Goal: Navigation & Orientation: Understand site structure

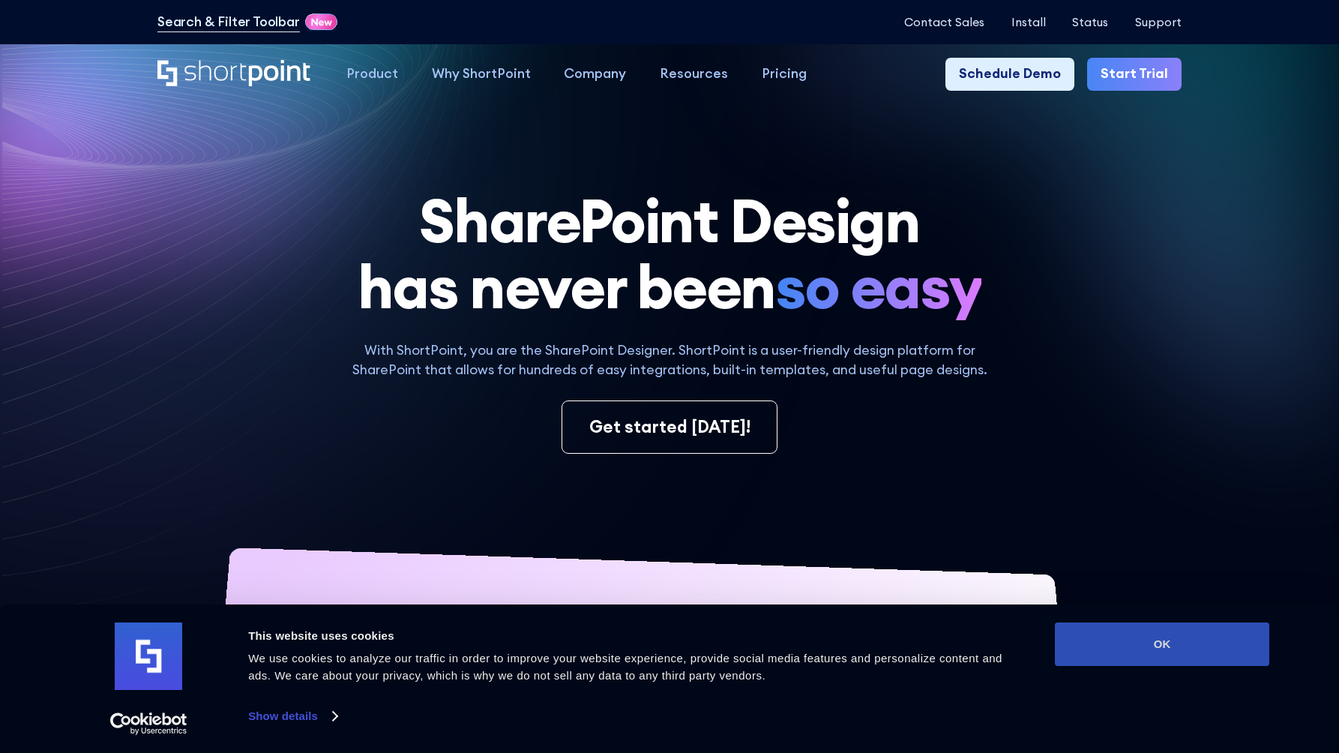
click at [1163, 641] on button "OK" at bounding box center [1162, 643] width 214 height 43
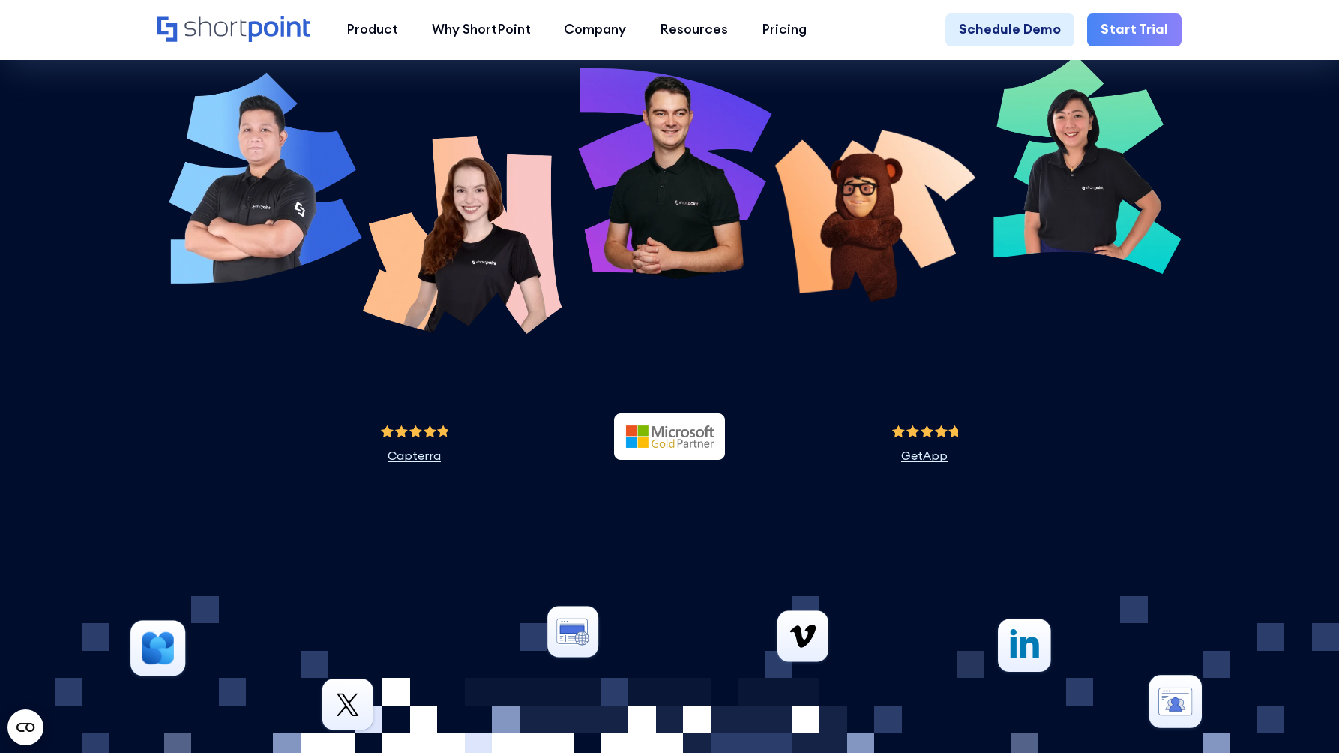
scroll to position [5595, 0]
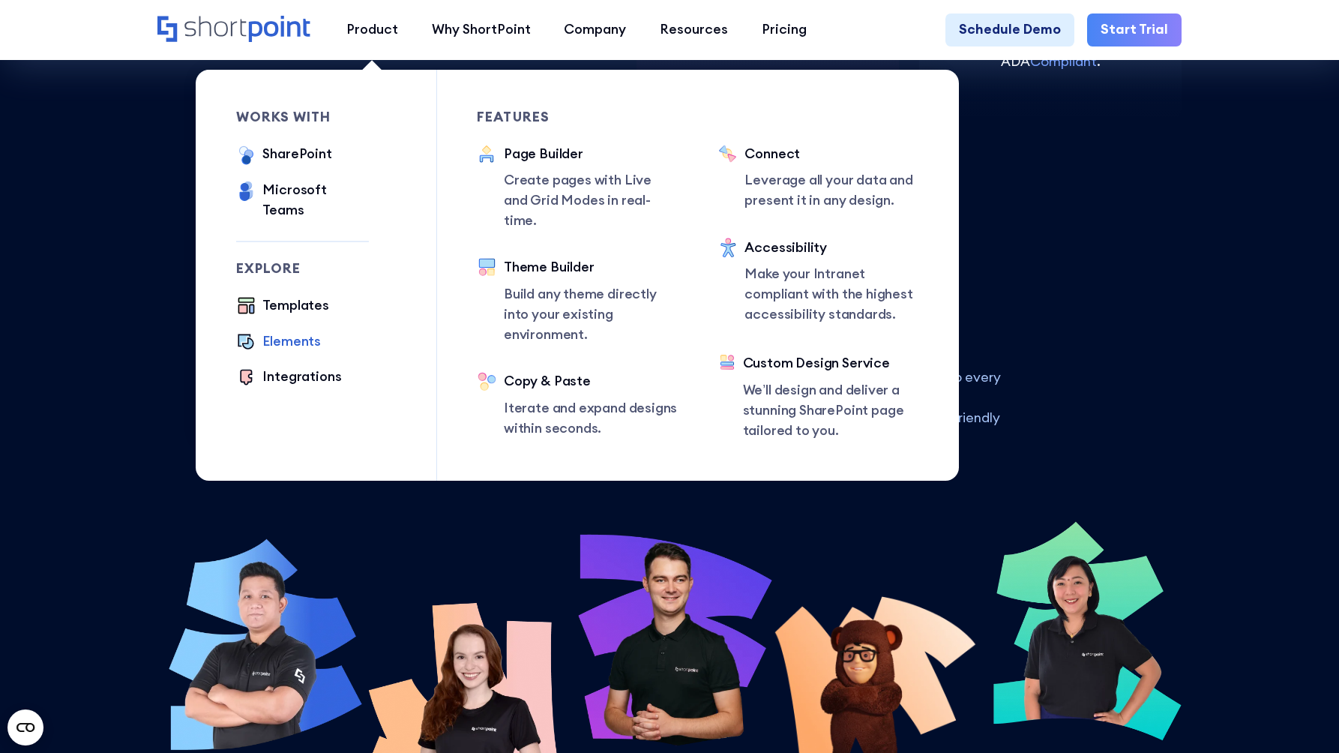
click at [282, 331] on div "Elements" at bounding box center [291, 341] width 58 height 20
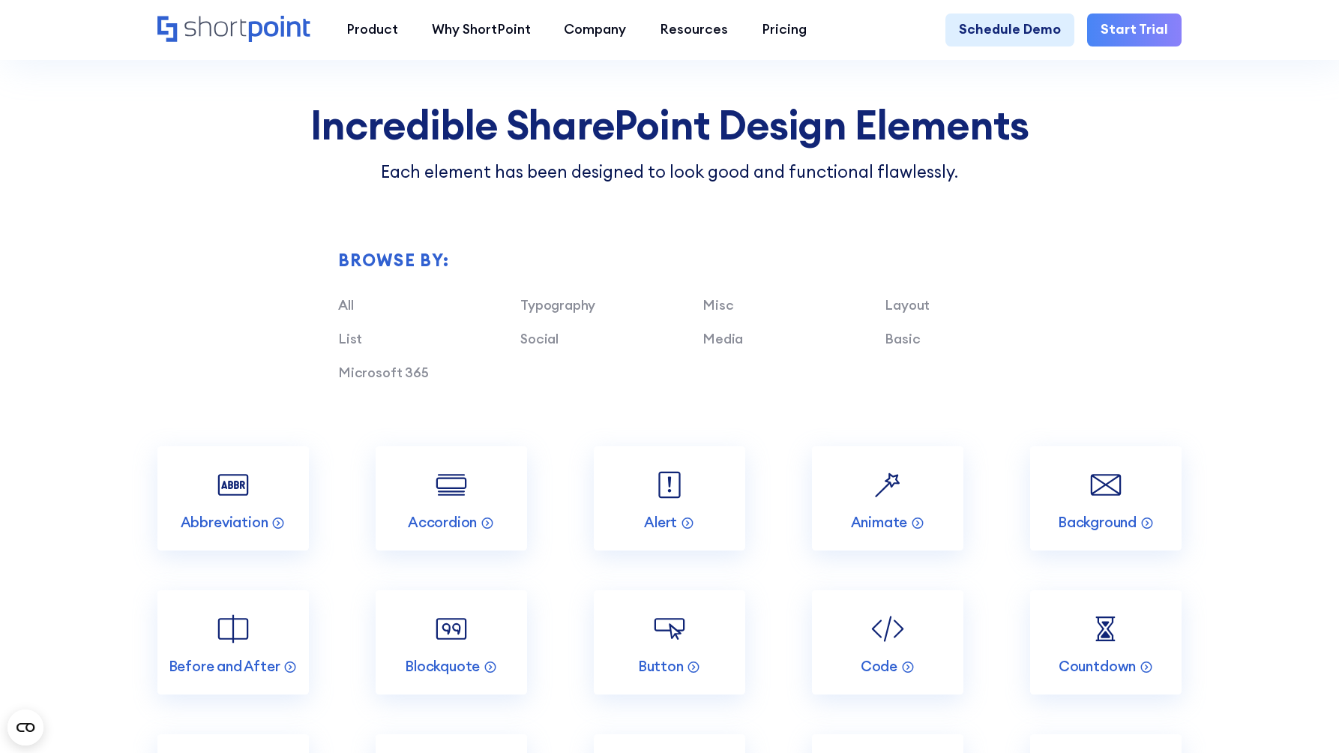
scroll to position [1555, 0]
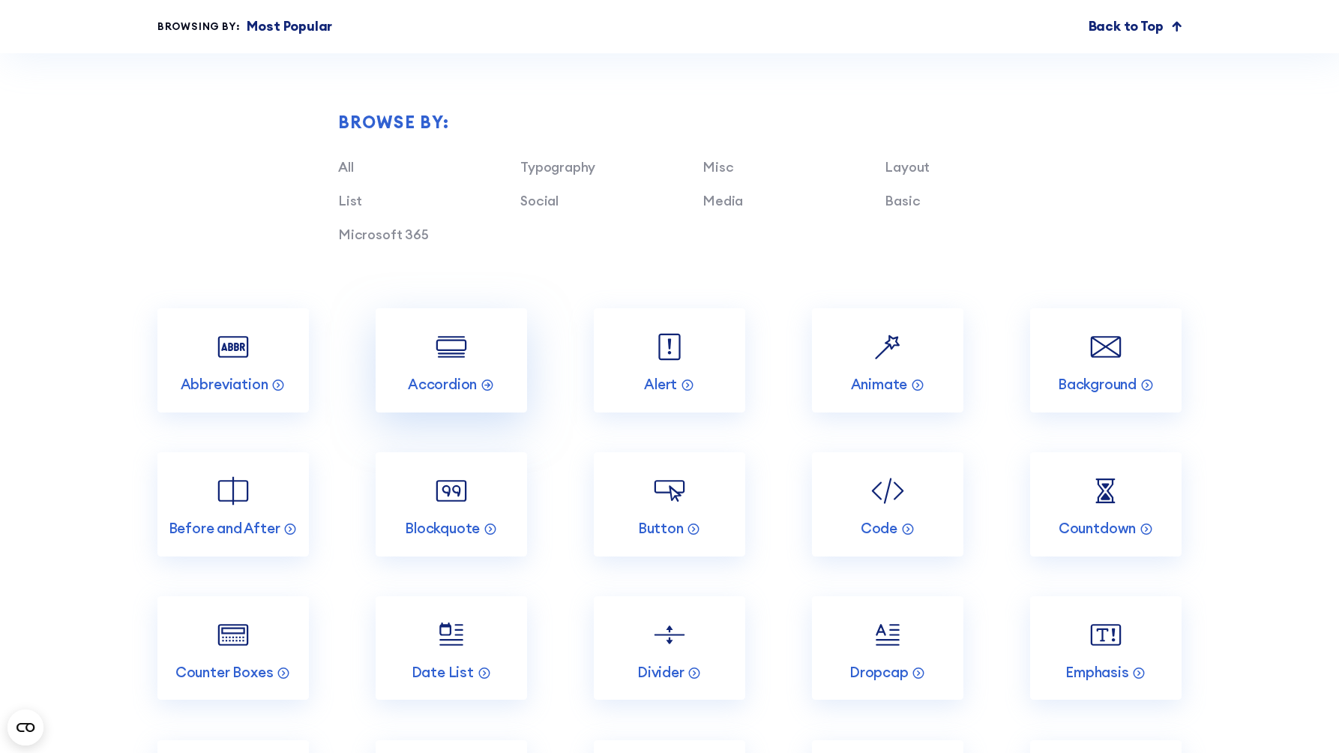
click at [455, 358] on img at bounding box center [451, 347] width 40 height 40
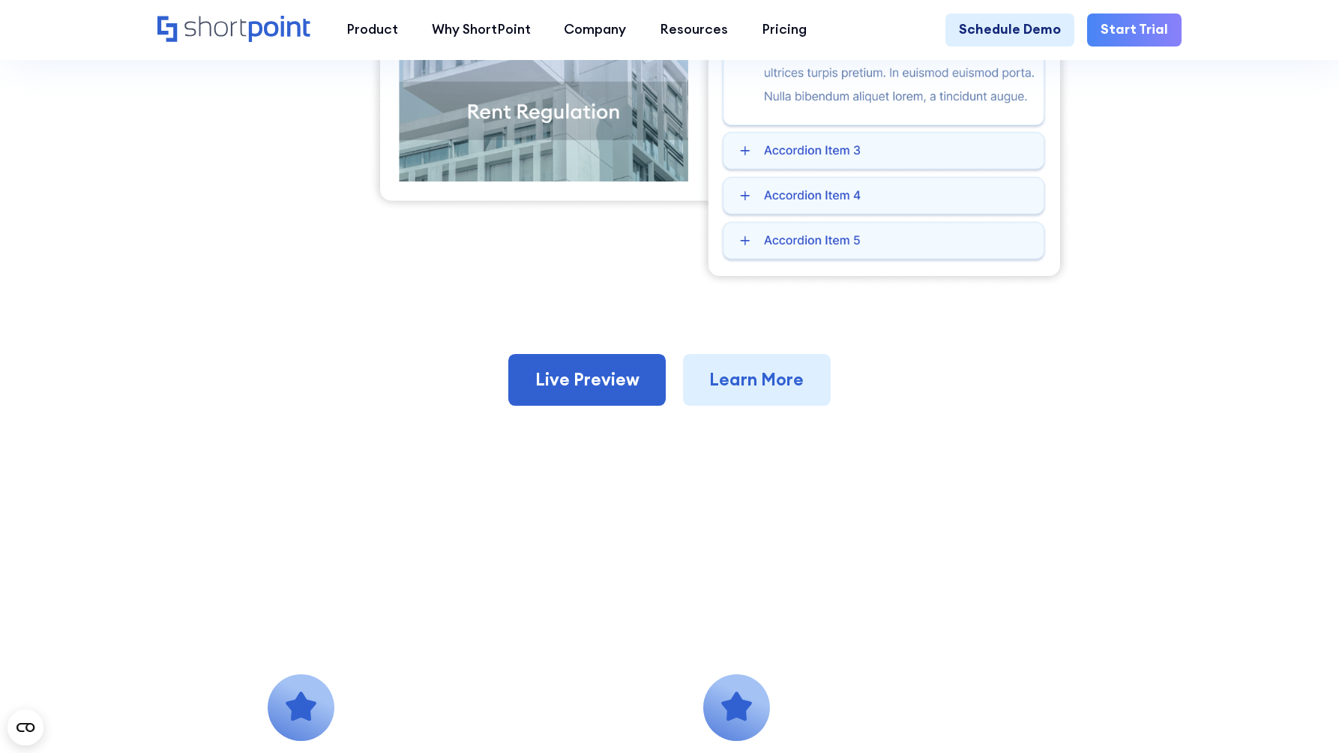
scroll to position [682, 0]
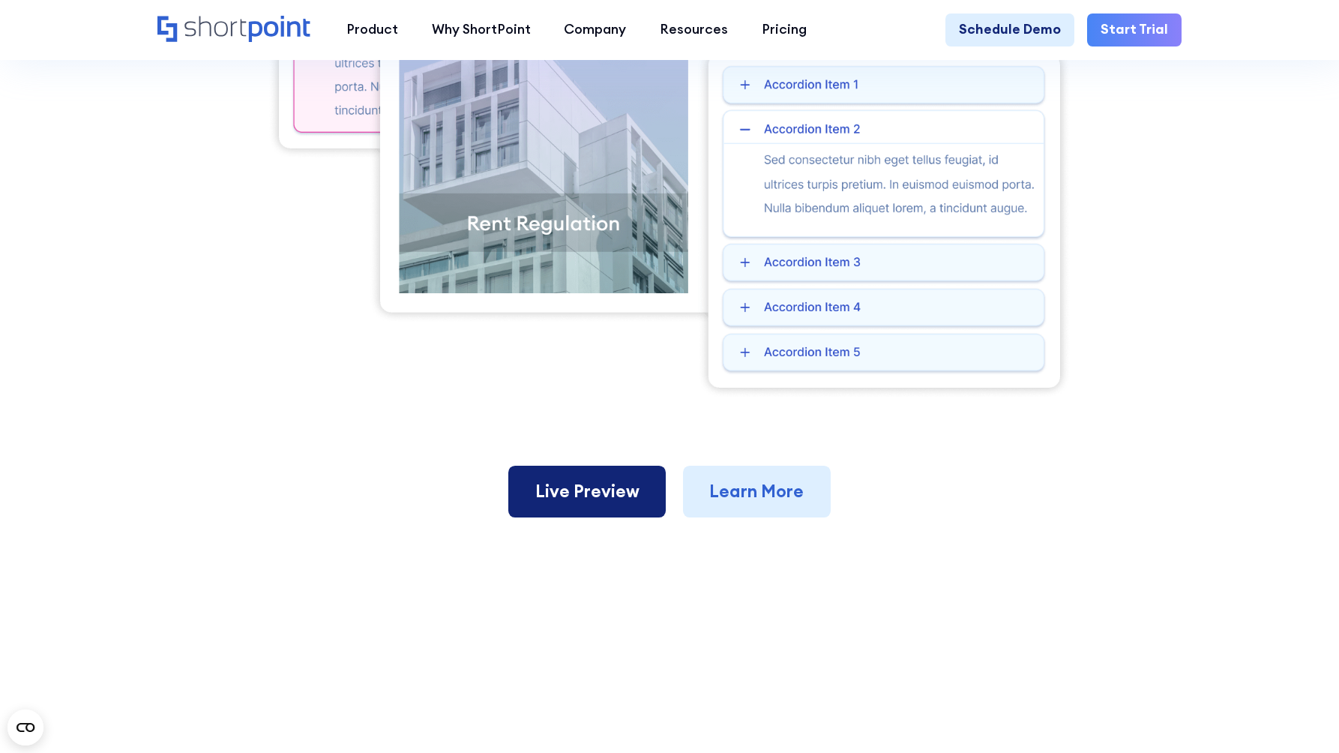
click at [595, 487] on link "Live Preview" at bounding box center [586, 492] width 157 height 52
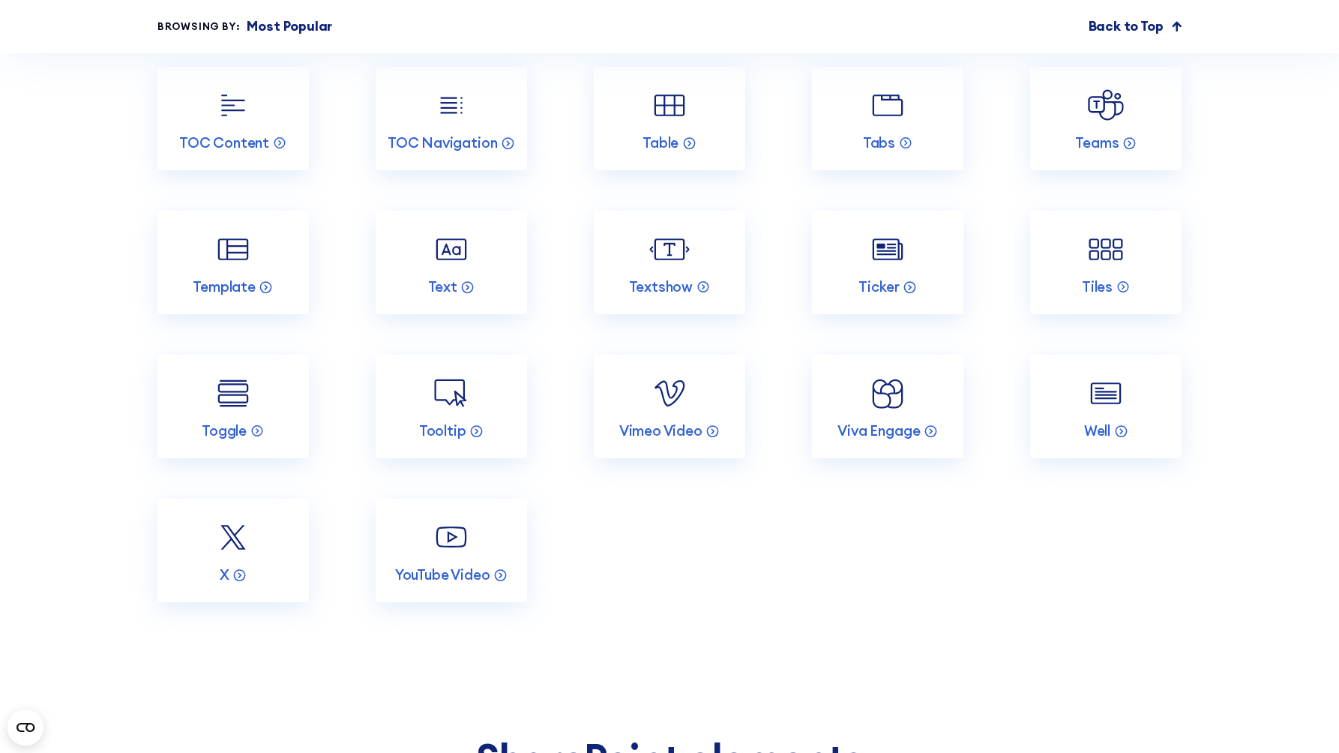
scroll to position [3080, 0]
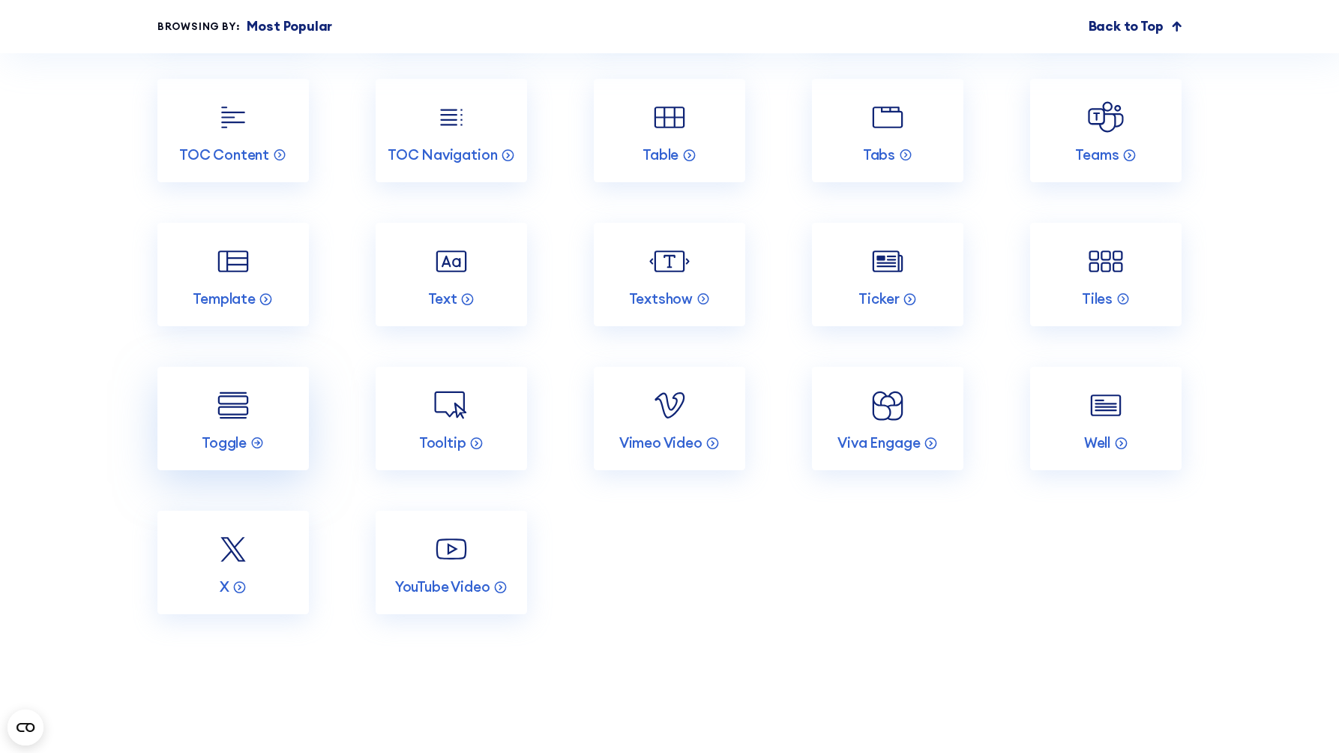
click at [260, 457] on link "Toggle" at bounding box center [232, 418] width 151 height 103
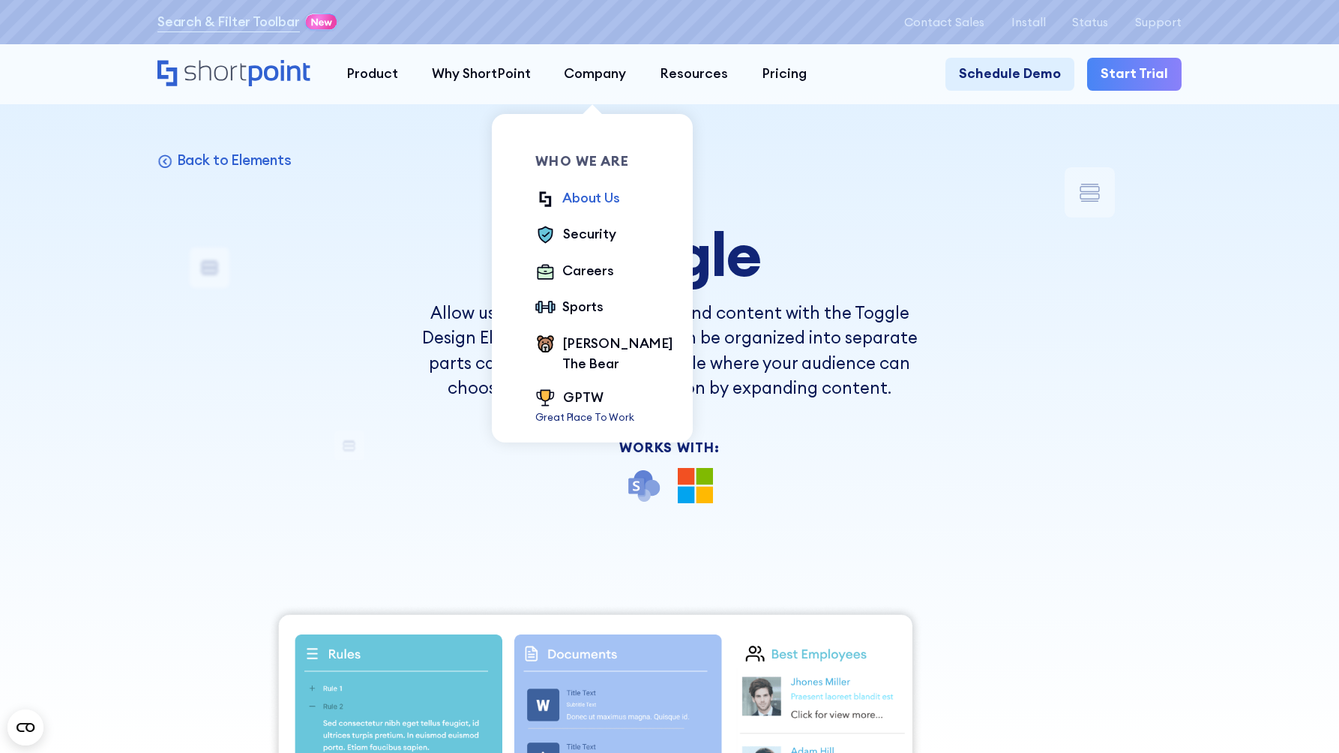
click at [595, 192] on div "About Us" at bounding box center [591, 198] width 58 height 20
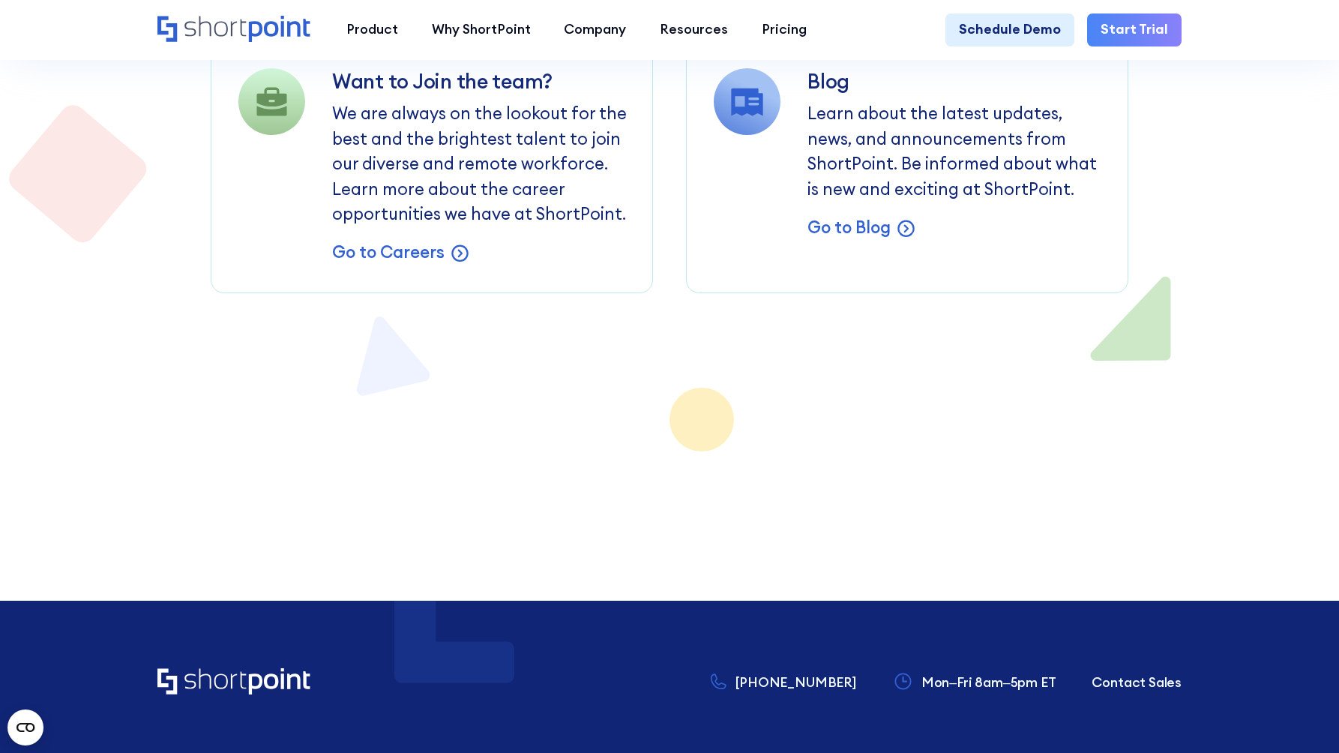
scroll to position [11876, 0]
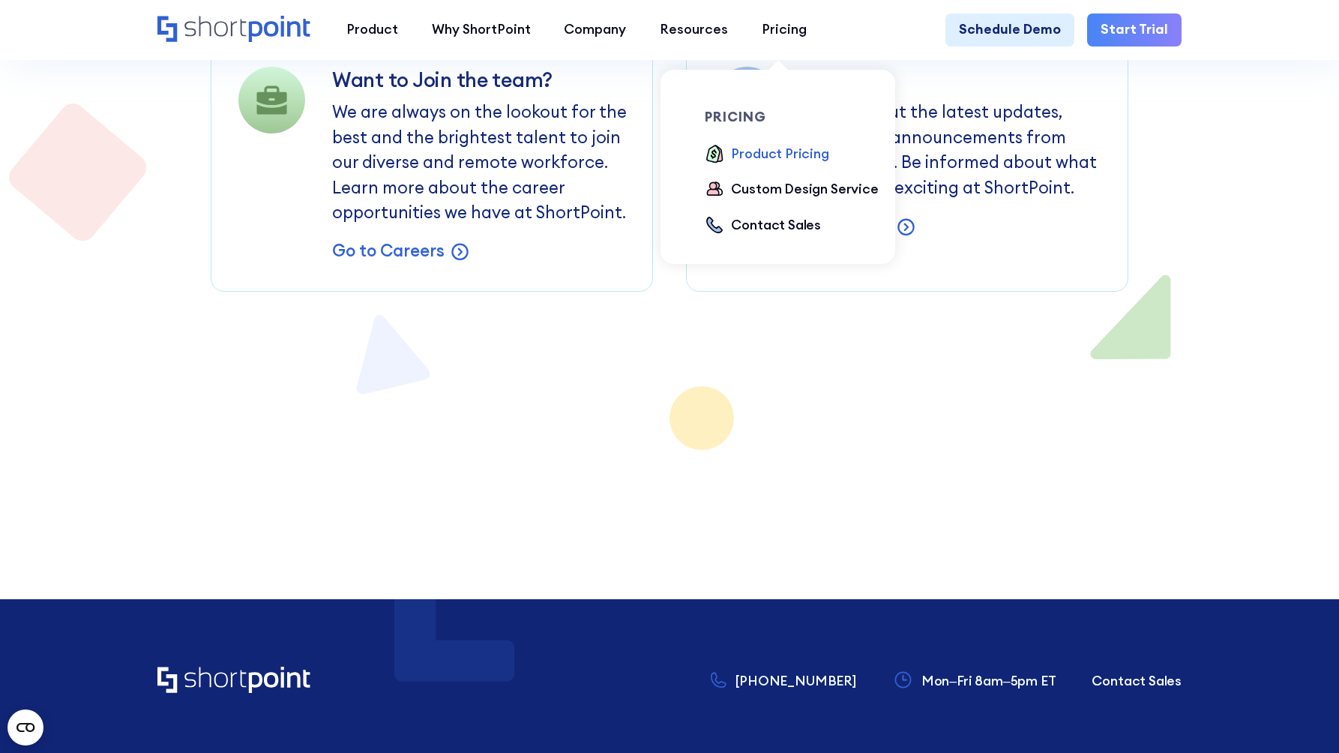
click at [808, 154] on div "Product Pricing" at bounding box center [779, 154] width 97 height 20
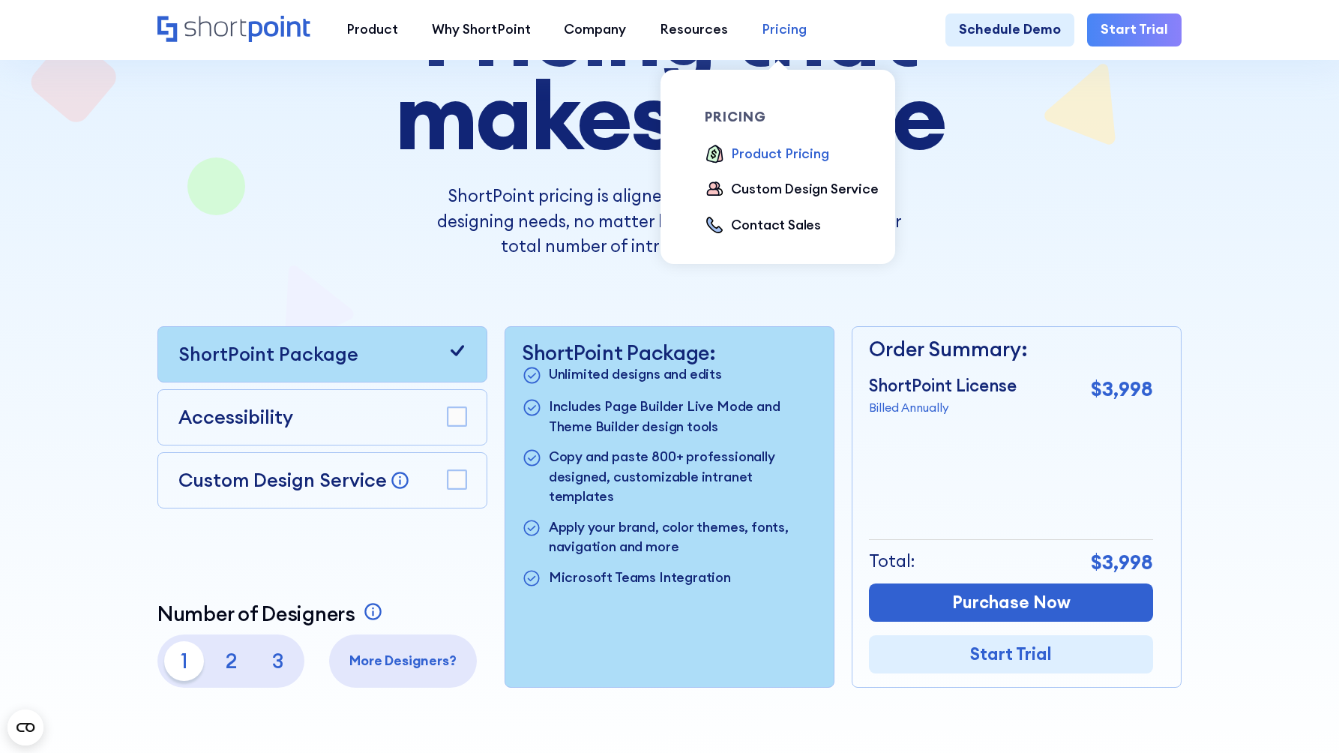
scroll to position [210, 0]
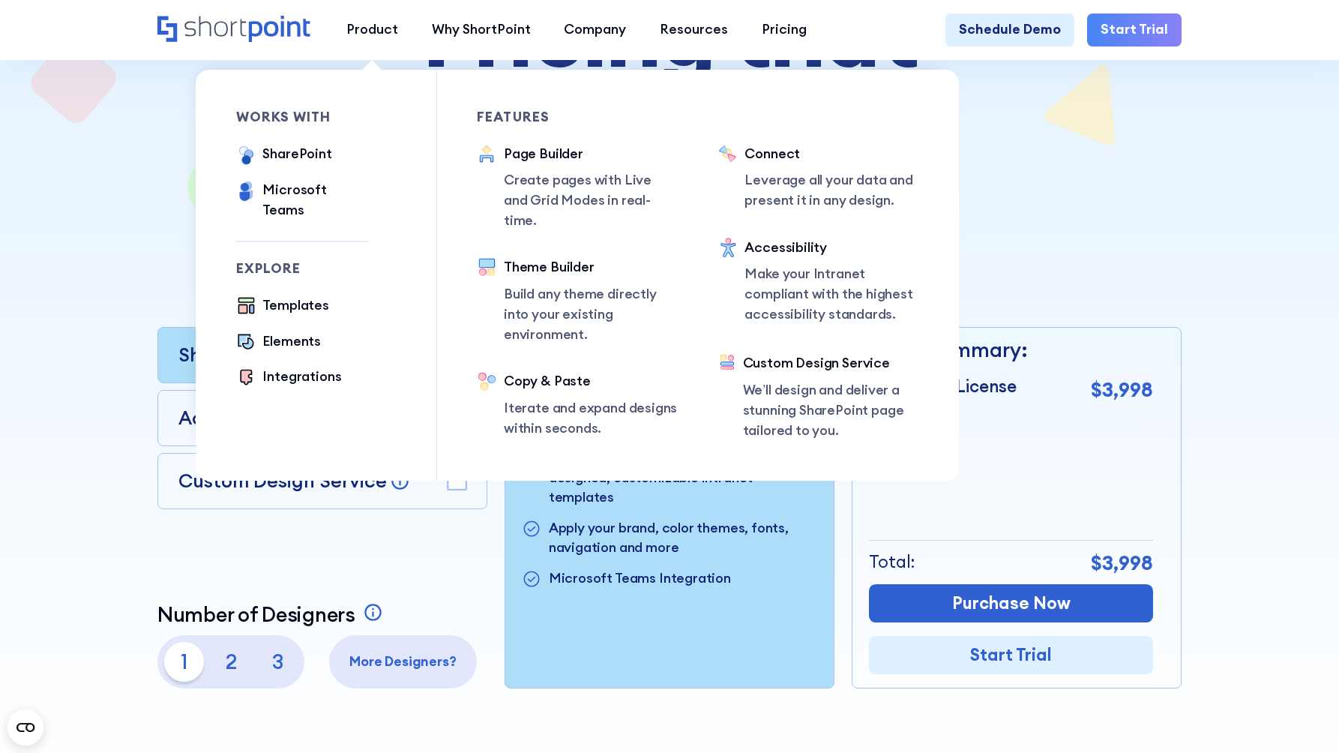
click at [293, 302] on ul "Templates Elements Integrations" at bounding box center [302, 342] width 133 height 94
click at [294, 295] on div "Templates" at bounding box center [295, 305] width 66 height 20
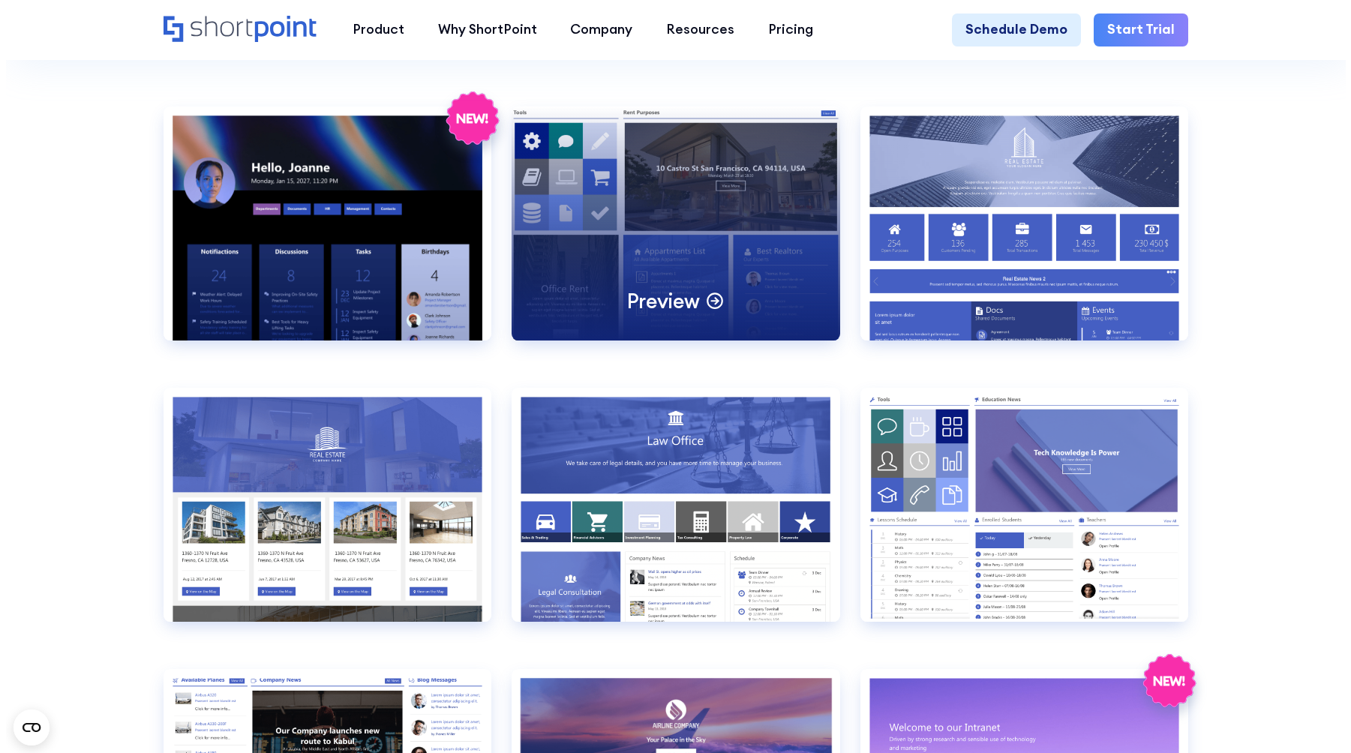
scroll to position [1507, 0]
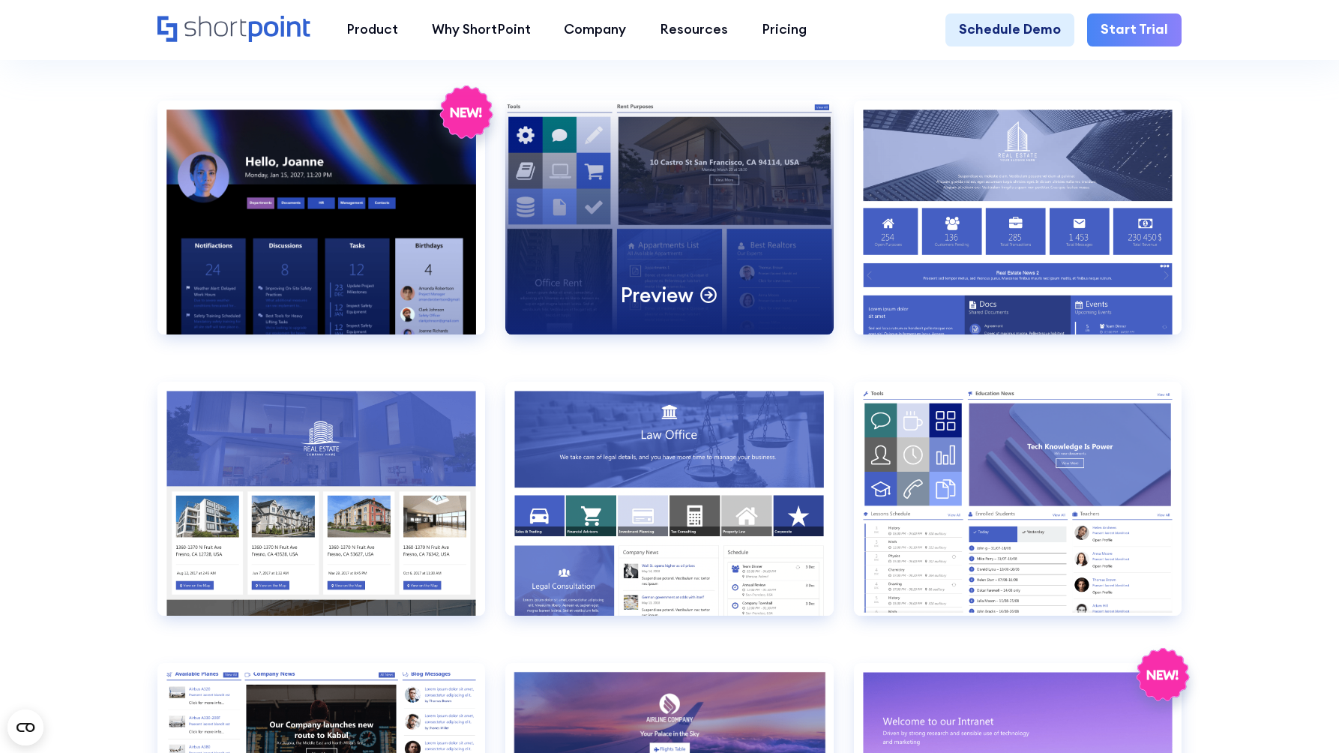
click at [670, 286] on div "Preview" at bounding box center [669, 217] width 328 height 235
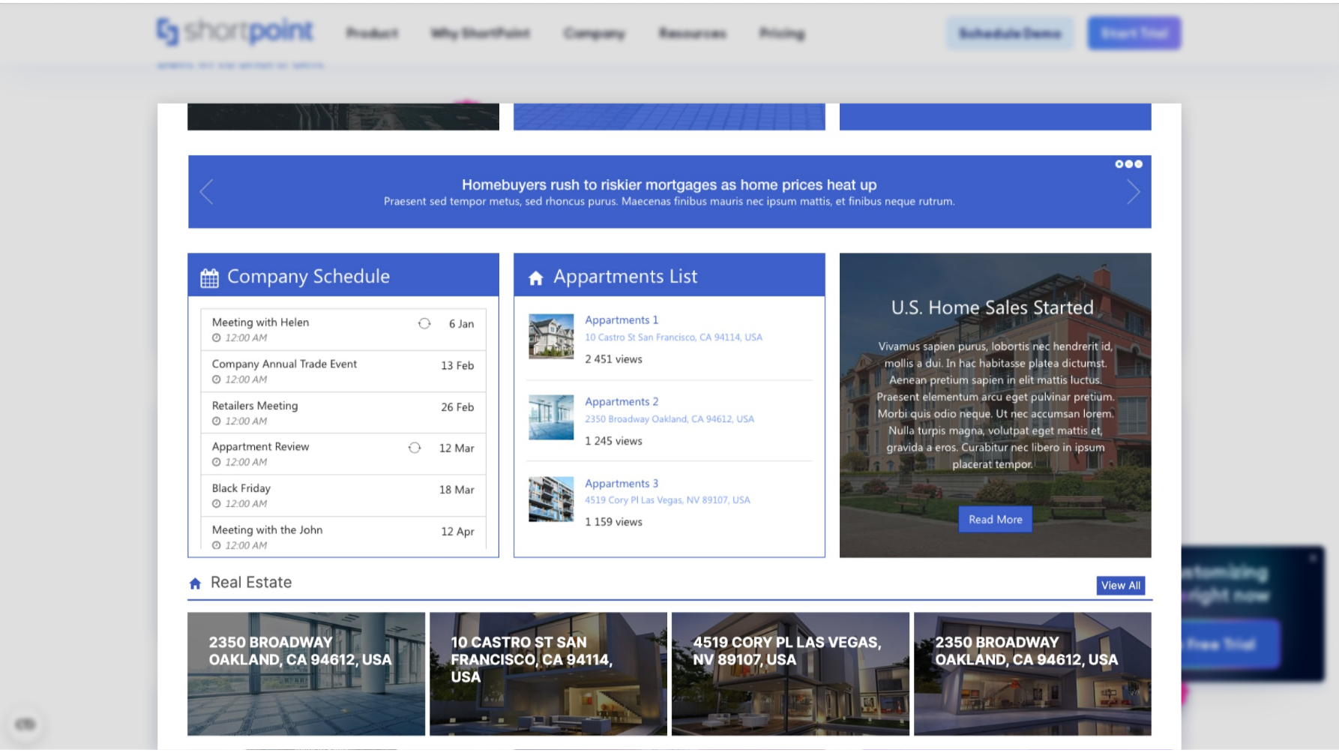
scroll to position [826, 0]
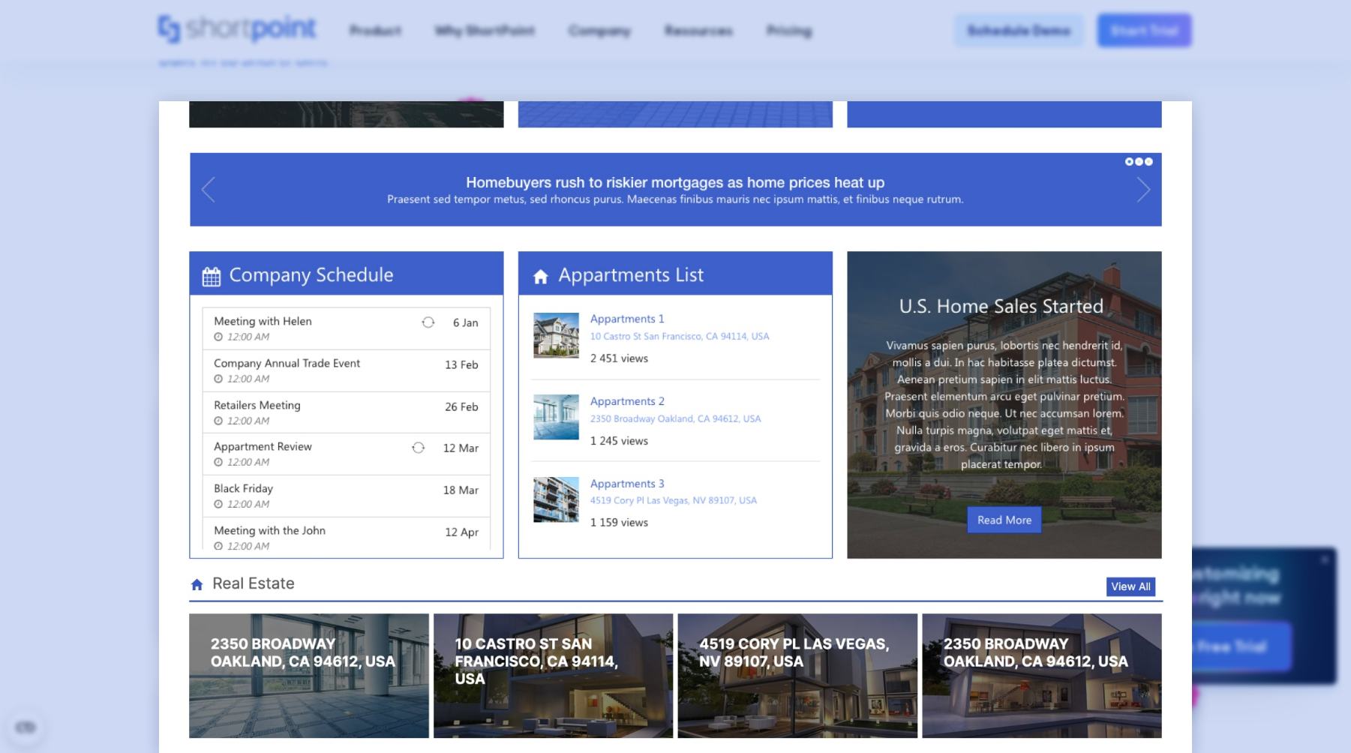
click at [651, 45] on div at bounding box center [675, 376] width 1351 height 753
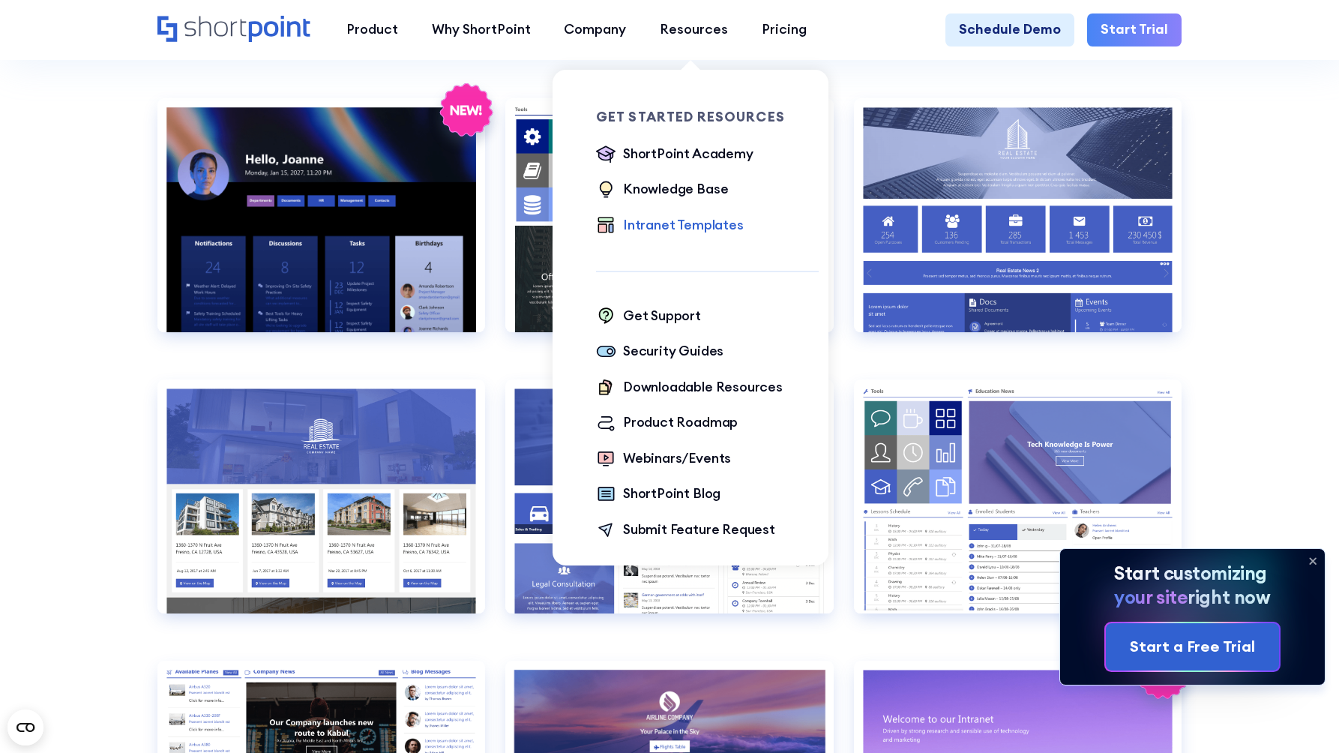
scroll to position [1510, 0]
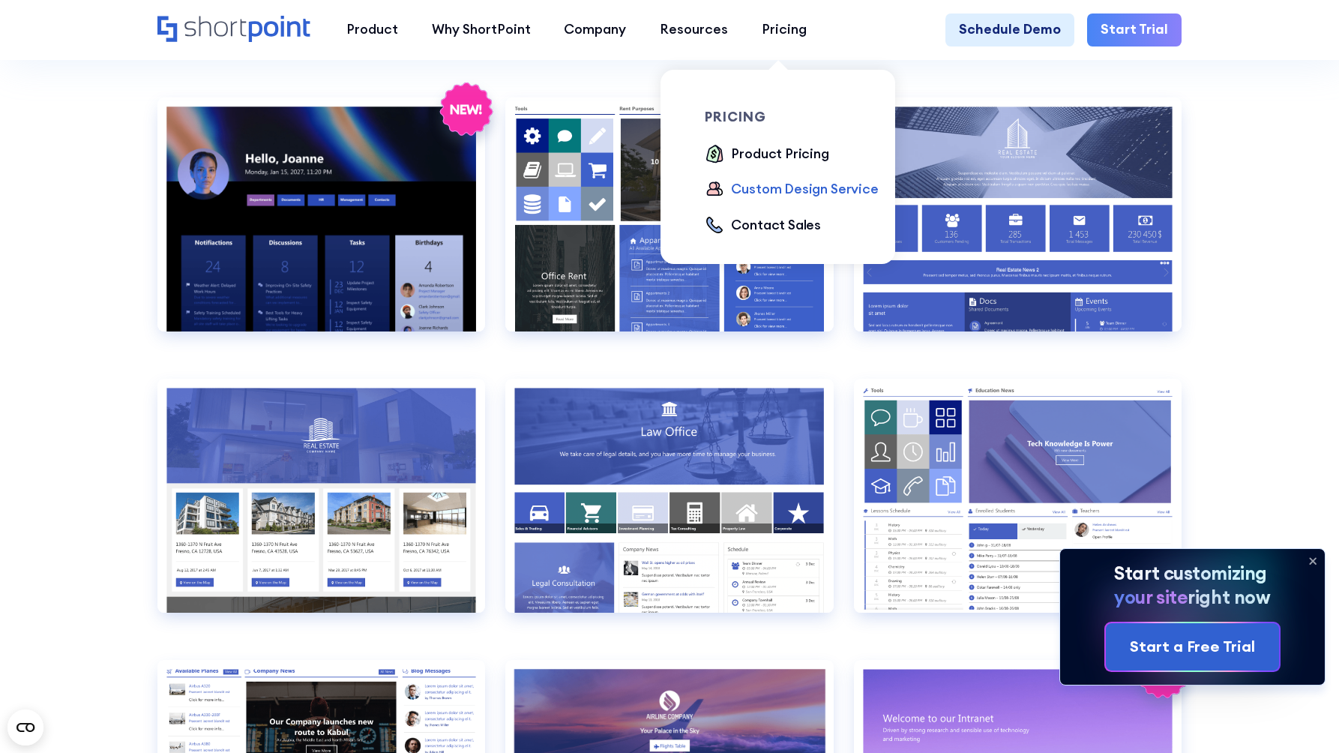
click at [810, 194] on div "Custom Design Service" at bounding box center [804, 189] width 147 height 20
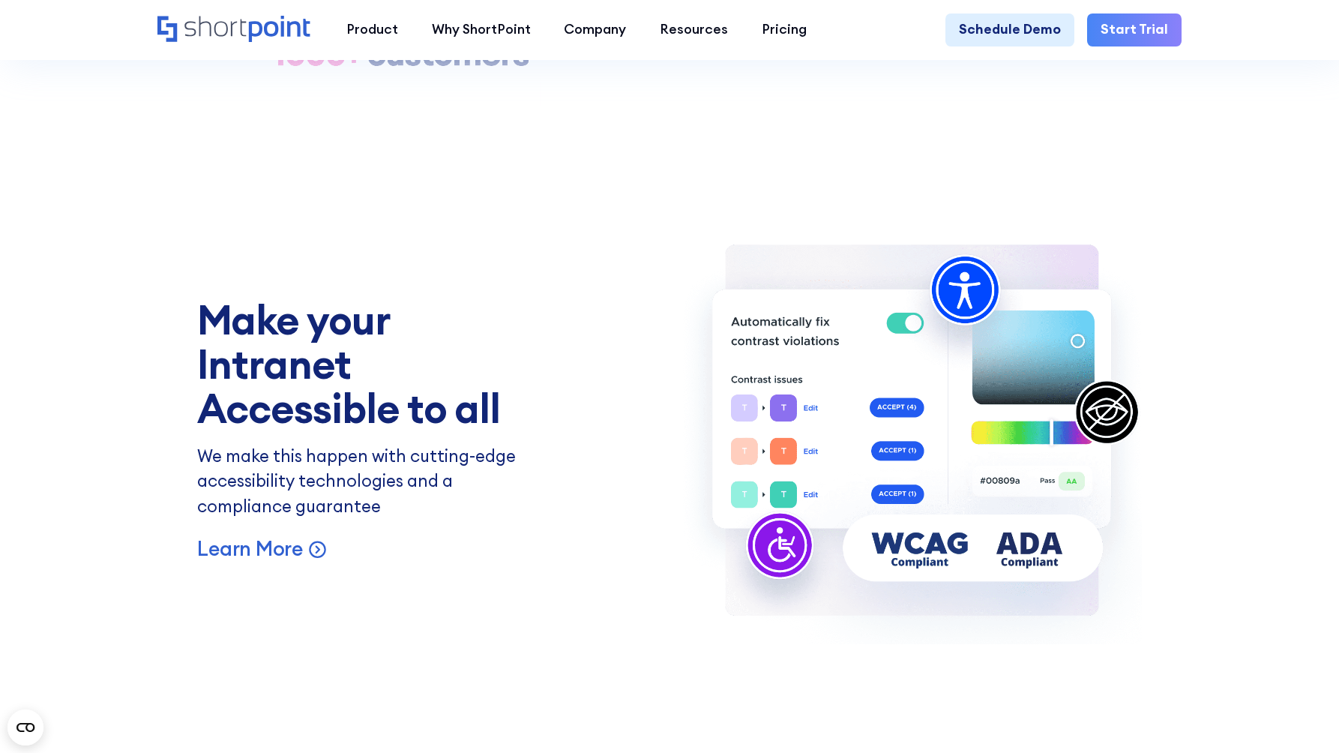
scroll to position [4980, 0]
